Goal: Navigation & Orientation: Find specific page/section

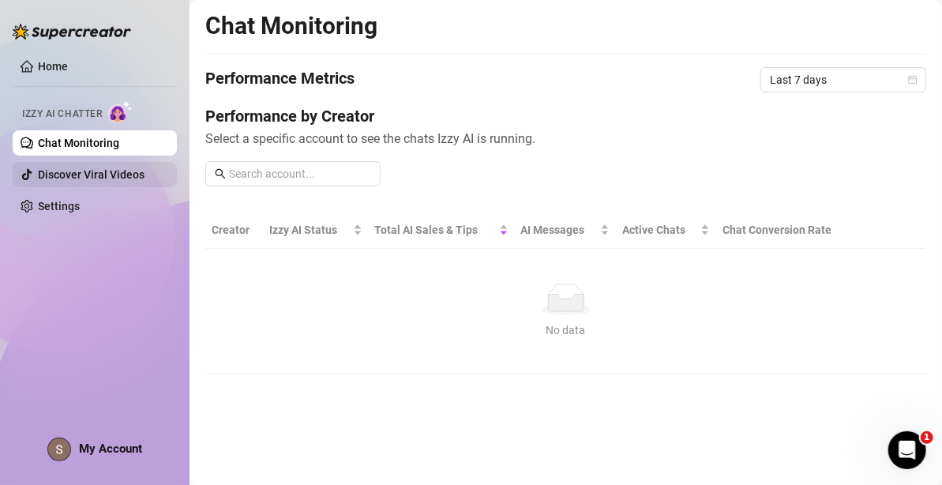
click at [123, 176] on link "Discover Viral Videos" at bounding box center [91, 174] width 107 height 13
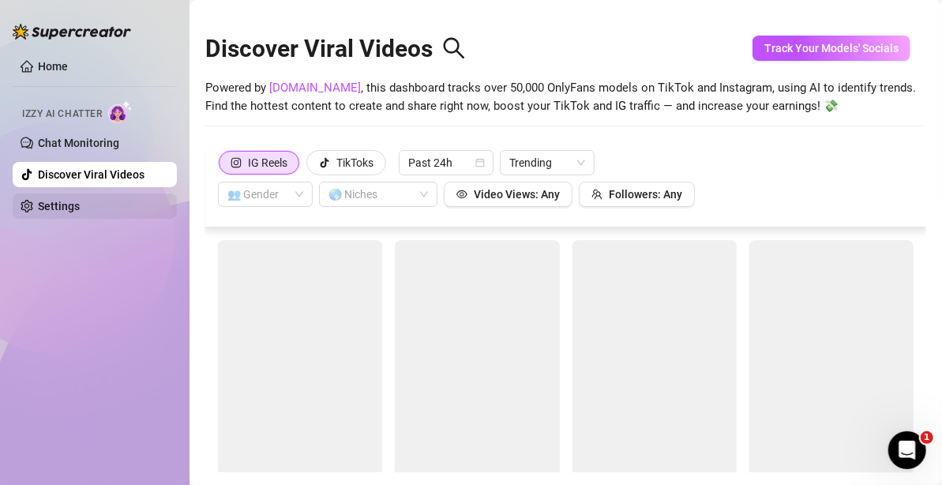
click at [77, 204] on link "Settings" at bounding box center [59, 206] width 42 height 13
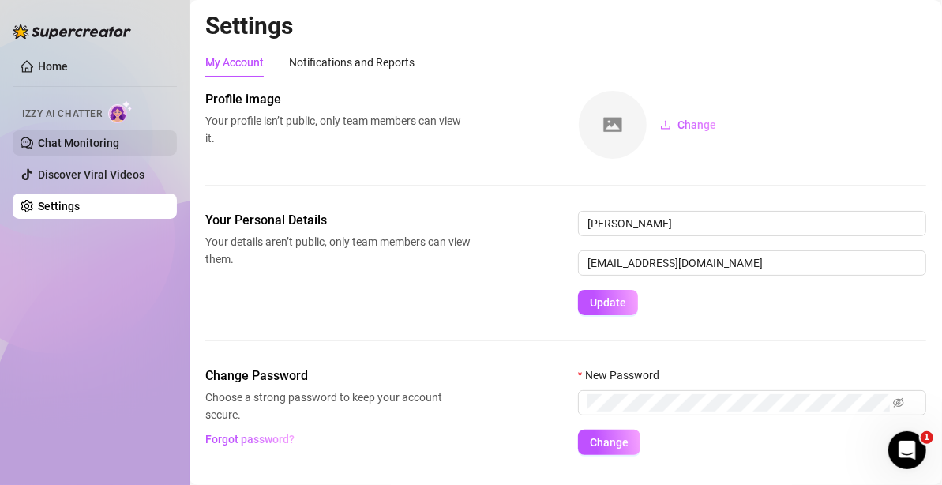
click at [118, 146] on link "Chat Monitoring" at bounding box center [78, 143] width 81 height 13
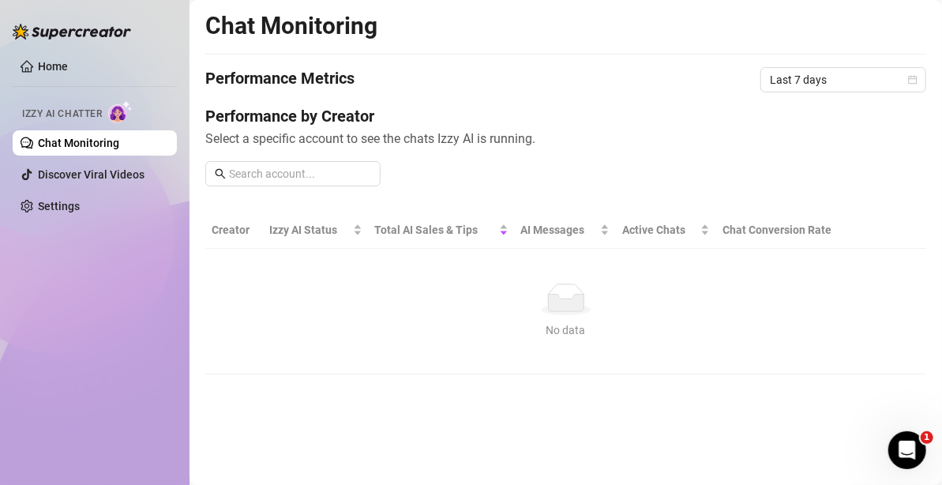
click at [805, 32] on div "Chat Monitoring" at bounding box center [565, 26] width 721 height 30
